Goal: Information Seeking & Learning: Learn about a topic

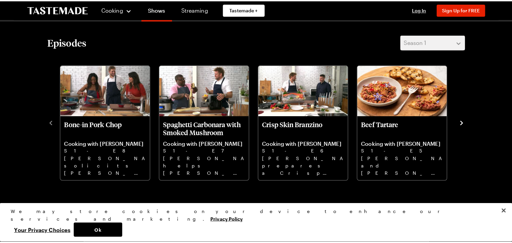
scroll to position [200, 0]
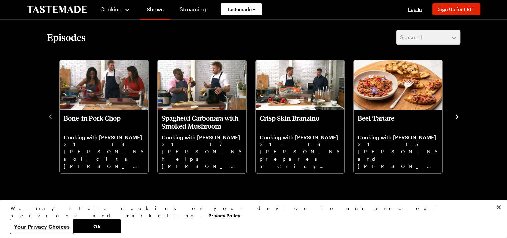
click at [73, 227] on button "Your Privacy Choices" at bounding box center [42, 226] width 62 height 14
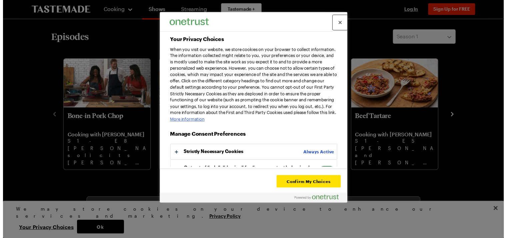
scroll to position [21, 0]
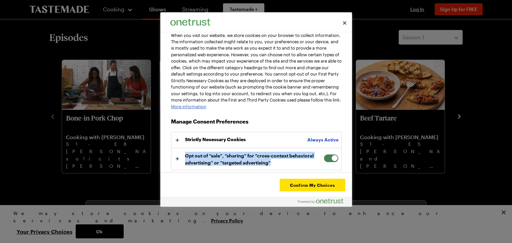
drag, startPoint x: 330, startPoint y: 159, endPoint x: 319, endPoint y: 158, distance: 11.7
click at [319, 158] on div "Opt out of “sale”, “sharing” for “cross-context behavioral advertising” or “tar…" at bounding box center [256, 159] width 171 height 22
click at [177, 157] on button "Your Privacy Choices" at bounding box center [256, 158] width 170 height 21
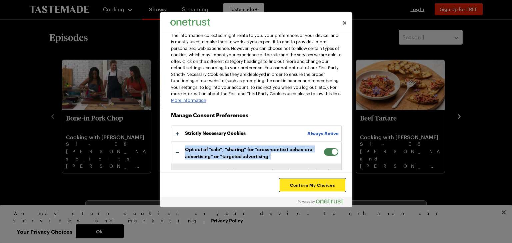
click at [309, 185] on button "Confirm My Choices" at bounding box center [312, 185] width 65 height 13
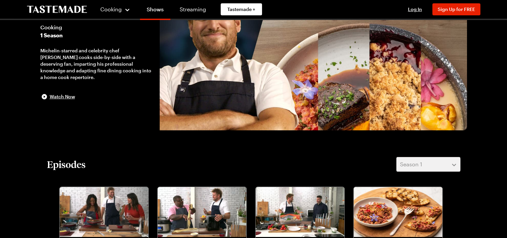
scroll to position [0, 0]
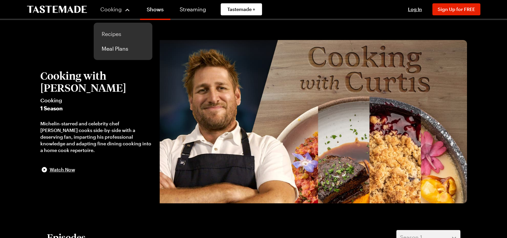
click at [109, 34] on link "Recipes" at bounding box center [123, 34] width 51 height 15
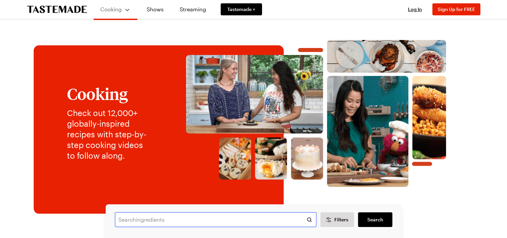
click at [146, 222] on input "text" at bounding box center [215, 219] width 201 height 15
type input "crackling pork roast shoulder"
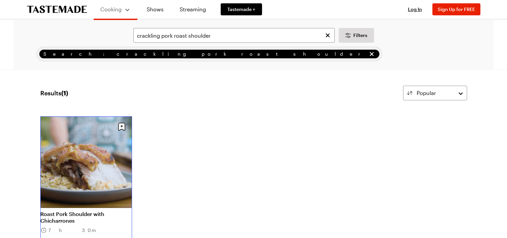
click at [82, 211] on link "Roast Pork Shoulder with Chicharrones" at bounding box center [86, 217] width 92 height 13
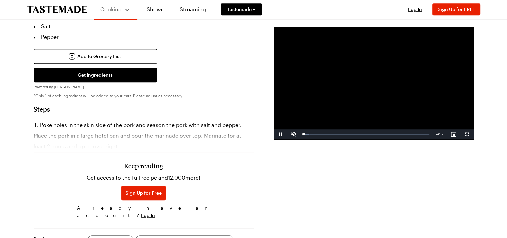
scroll to position [400, 0]
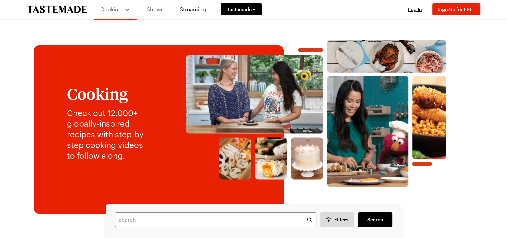
click at [158, 10] on link "Shows" at bounding box center [155, 9] width 30 height 19
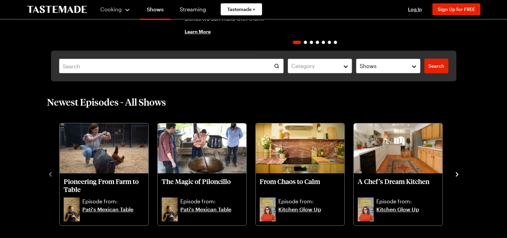
scroll to position [133, 0]
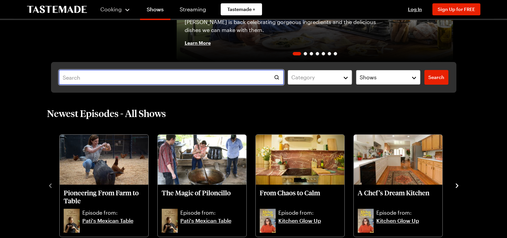
click at [108, 79] on input "text" at bounding box center [171, 77] width 225 height 15
